Goal: Task Accomplishment & Management: Manage account settings

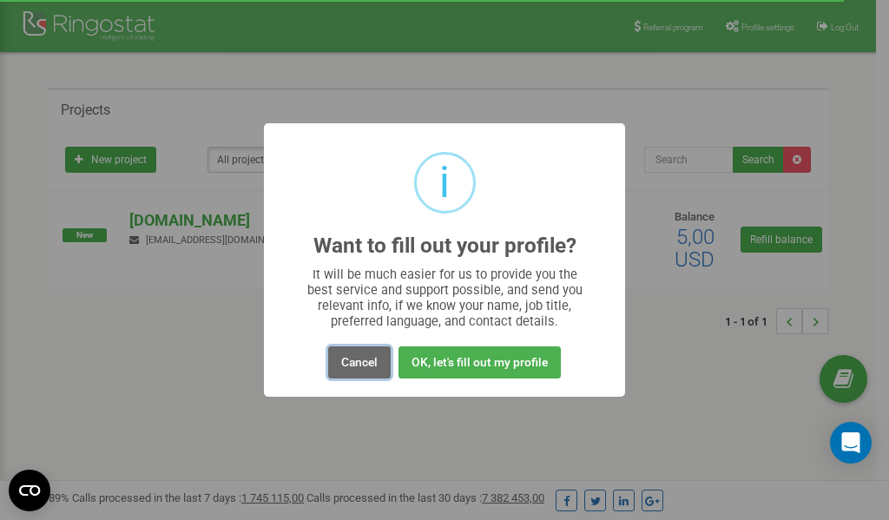
click at [354, 367] on button "Cancel" at bounding box center [359, 362] width 62 height 32
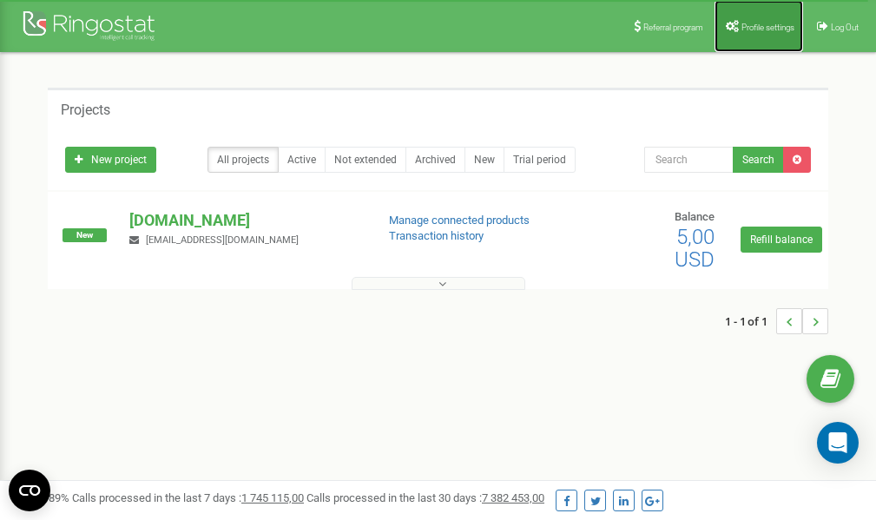
click at [754, 26] on span "Profile settings" at bounding box center [767, 28] width 53 height 10
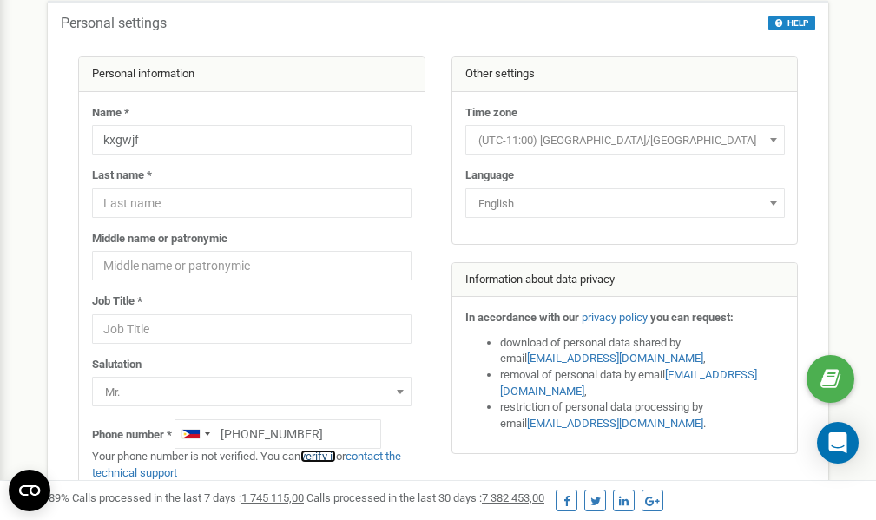
click at [322, 454] on link "verify it" at bounding box center [318, 455] width 36 height 13
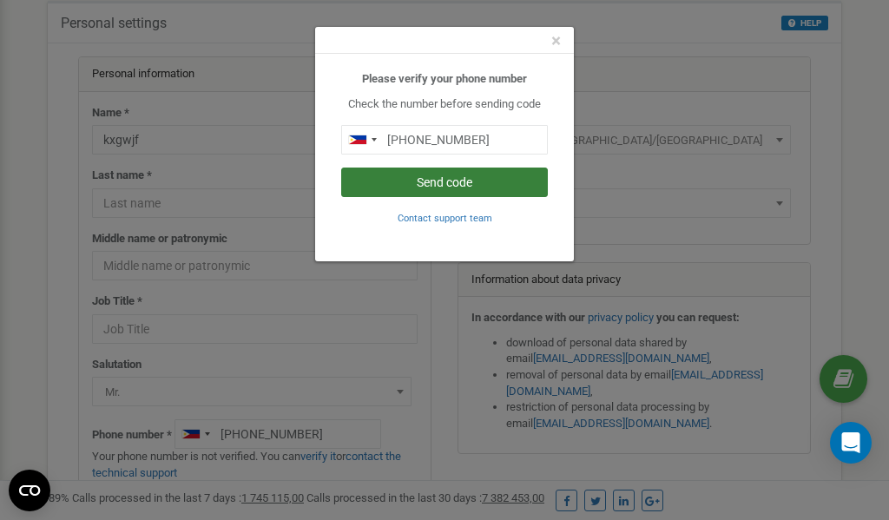
click at [456, 184] on button "Send code" at bounding box center [444, 182] width 207 height 30
